Goal: Find specific page/section: Find specific page/section

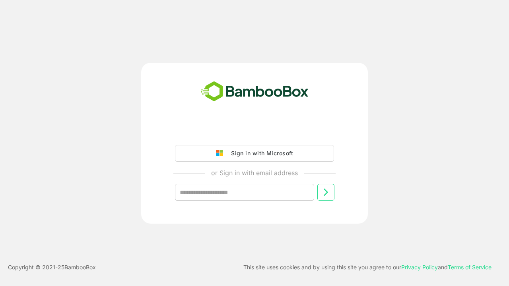
type input "**********"
click at [325, 192] on icon at bounding box center [326, 193] width 10 height 10
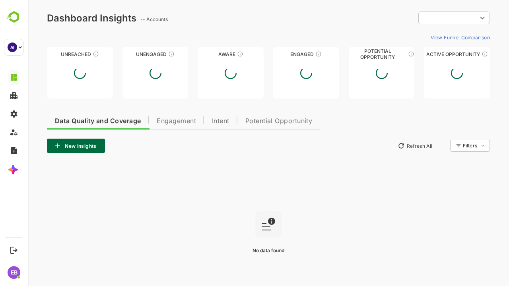
type input "**********"
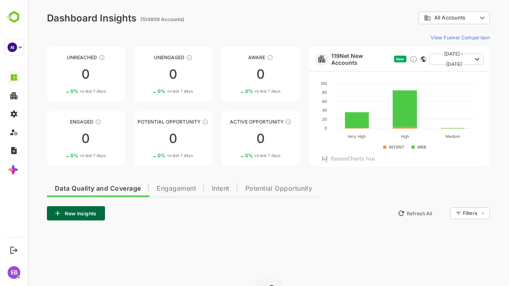
click at [98, 188] on span "Data Quality and Coverage" at bounding box center [98, 189] width 86 height 6
